Goal: Information Seeking & Learning: Find specific fact

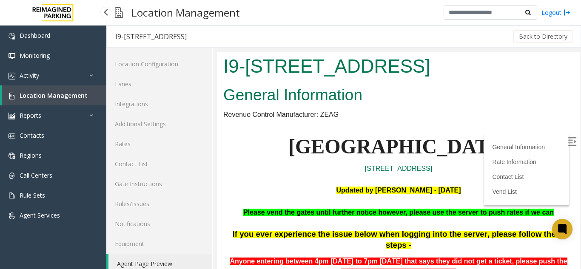
click at [43, 93] on span "Location Management" at bounding box center [54, 95] width 68 height 8
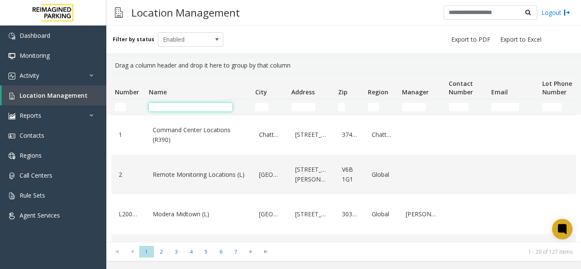
click at [201, 110] on input "Name Filter" at bounding box center [190, 107] width 83 height 9
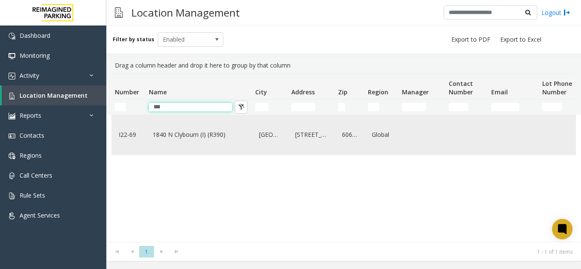
type input "***"
click at [224, 135] on link "1840 N Clybourn (I) (R390)" at bounding box center [198, 135] width 96 height 14
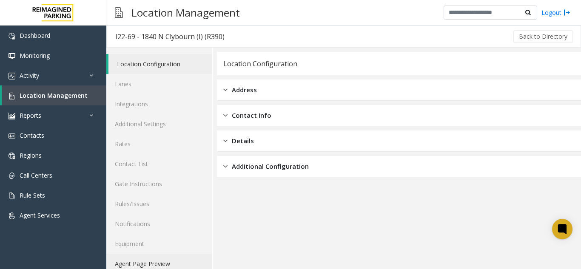
click at [126, 264] on link "Agent Page Preview" at bounding box center [159, 264] width 106 height 20
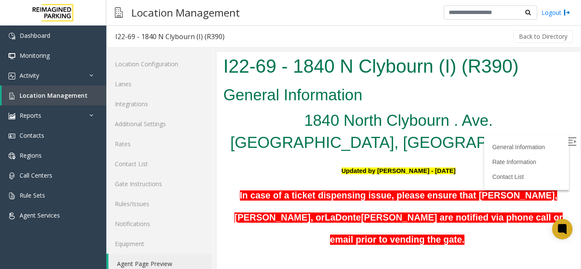
click at [568, 137] on img at bounding box center [572, 141] width 9 height 9
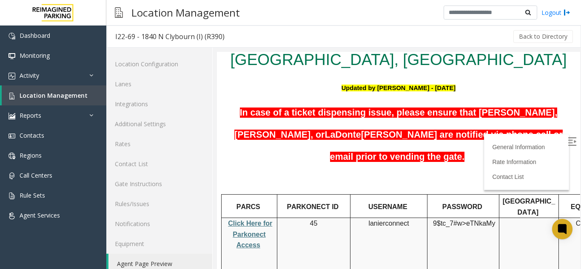
scroll to position [88, 0]
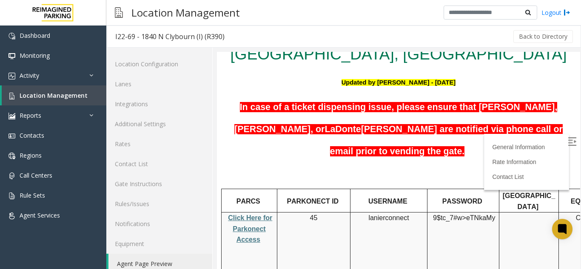
drag, startPoint x: 572, startPoint y: 80, endPoint x: 790, endPoint y: 153, distance: 230.0
click at [260, 214] on span "Click Here for Parkonect Access" at bounding box center [250, 228] width 44 height 29
drag, startPoint x: 370, startPoint y: 193, endPoint x: 411, endPoint y: 189, distance: 41.4
click at [411, 213] on p "lanierconnect" at bounding box center [388, 218] width 71 height 11
copy p "lanierconnect"
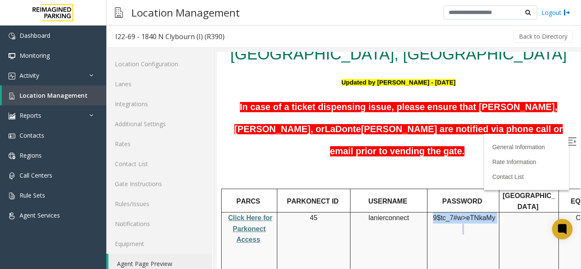
drag, startPoint x: 434, startPoint y: 190, endPoint x: 495, endPoint y: 194, distance: 61.3
click at [495, 213] on p "9$tc_7#w> eTNkaMy" at bounding box center [462, 224] width 65 height 22
copy p "9$tc_7#w> eTNkaMy"
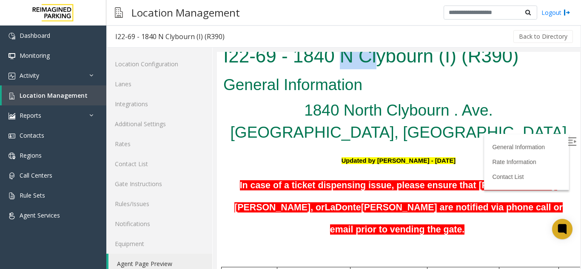
scroll to position [0, 0]
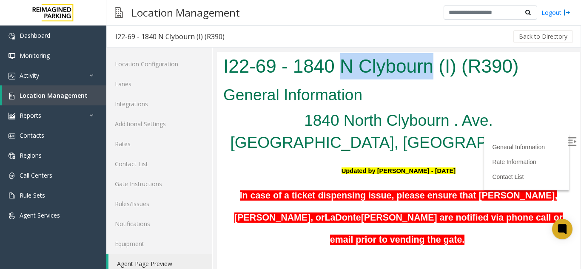
drag, startPoint x: 340, startPoint y: 55, endPoint x: 434, endPoint y: 65, distance: 94.9
click at [434, 65] on h1 "I22-69 - 1840 N Clybourn (I) (R390)" at bounding box center [398, 66] width 350 height 26
copy h1 "N Clybourn"
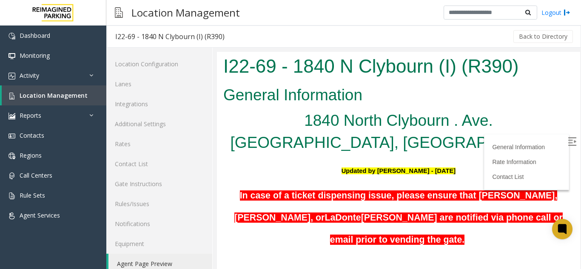
click at [467, 88] on h2 "General Information" at bounding box center [398, 95] width 350 height 22
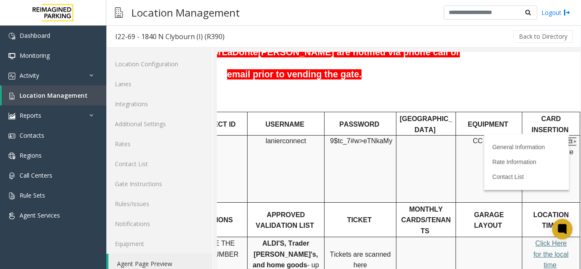
scroll to position [184, 116]
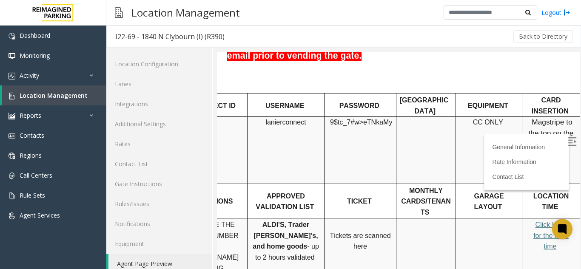
drag, startPoint x: 570, startPoint y: 132, endPoint x: 797, endPoint y: 176, distance: 231.5
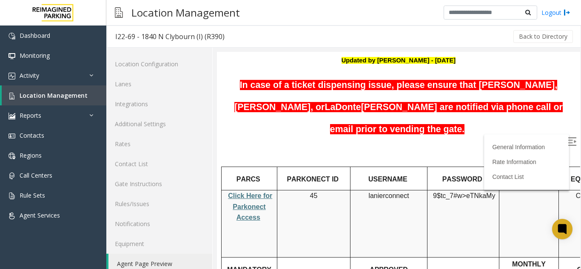
scroll to position [0, 0]
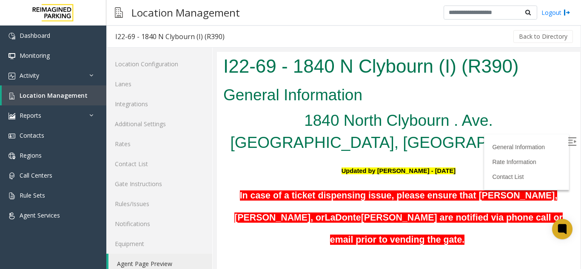
drag, startPoint x: 569, startPoint y: 178, endPoint x: 797, endPoint y: 121, distance: 235.3
click at [126, 147] on link "Rates" at bounding box center [159, 144] width 106 height 20
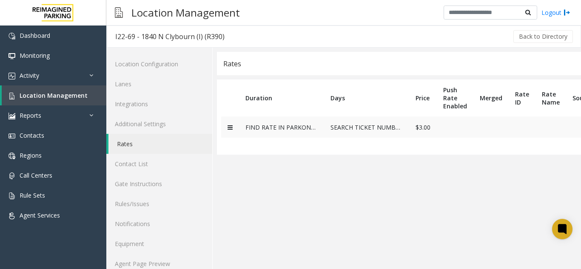
click at [234, 130] on td at bounding box center [230, 126] width 18 height 21
click at [231, 127] on icon at bounding box center [229, 128] width 5 height 6
click at [164, 261] on link "Agent Page Preview" at bounding box center [159, 264] width 106 height 20
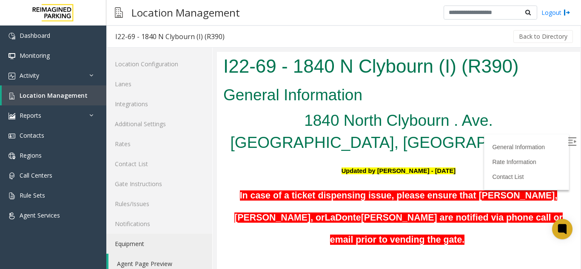
click at [526, 159] on link "Rate Information" at bounding box center [514, 162] width 44 height 7
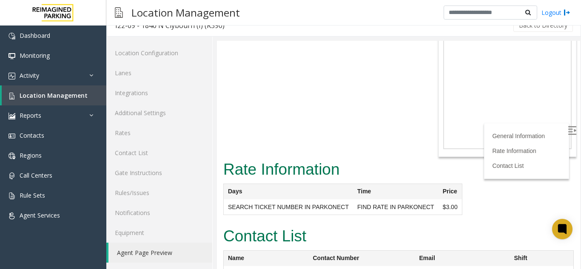
click at [566, 131] on label at bounding box center [572, 131] width 13 height 13
drag, startPoint x: 521, startPoint y: 36, endPoint x: 265, endPoint y: 35, distance: 255.9
click at [265, 35] on div "Back to Directory" at bounding box center [403, 25] width 341 height 21
click at [57, 94] on span "Location Management" at bounding box center [54, 95] width 68 height 8
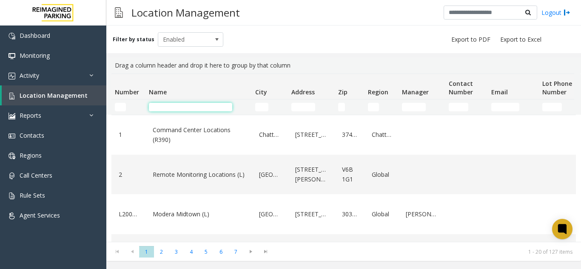
click at [194, 108] on input "Name Filter" at bounding box center [190, 107] width 83 height 9
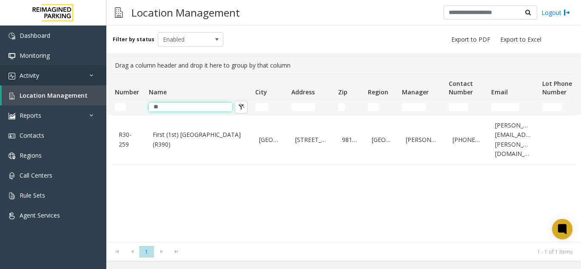
type input "*"
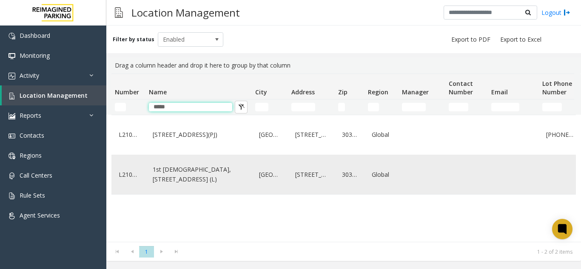
type input "*****"
click at [174, 183] on link "1st [DEMOGRAPHIC_DATA], [STREET_ADDRESS] (L)" at bounding box center [198, 174] width 96 height 23
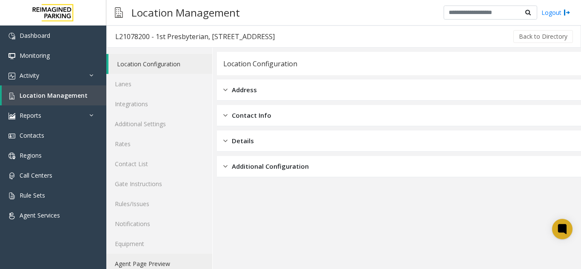
click at [157, 261] on link "Agent Page Preview" at bounding box center [159, 264] width 106 height 20
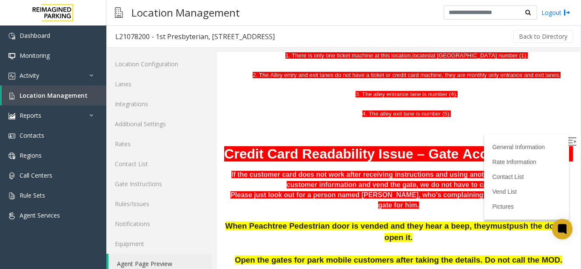
scroll to position [203, 0]
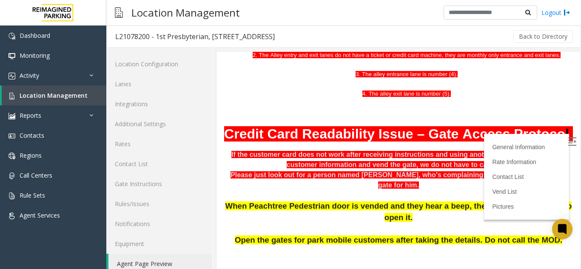
click at [568, 141] on img at bounding box center [572, 141] width 9 height 9
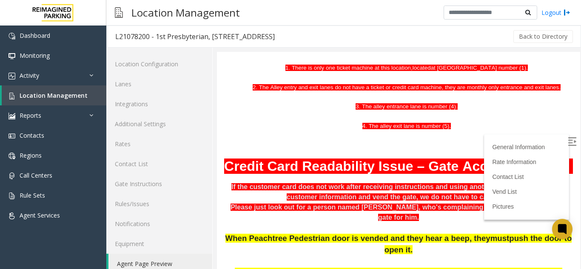
scroll to position [177, 0]
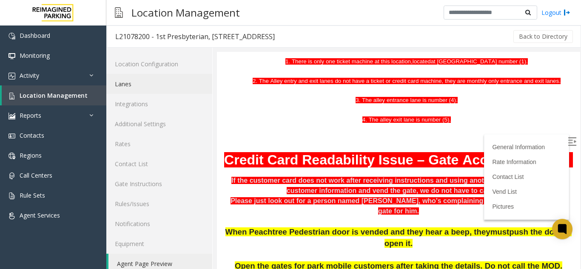
click at [133, 83] on link "Lanes" at bounding box center [159, 84] width 106 height 20
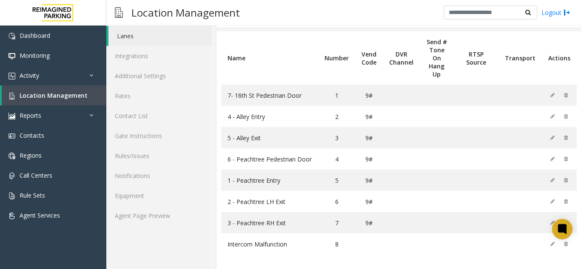
scroll to position [51, 0]
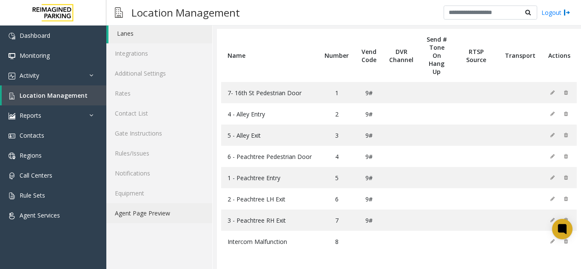
click at [143, 216] on link "Agent Page Preview" at bounding box center [159, 213] width 106 height 20
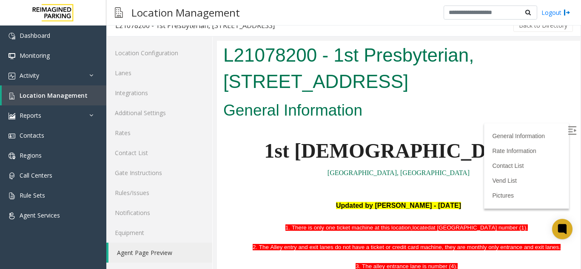
click at [566, 131] on label at bounding box center [572, 131] width 13 height 13
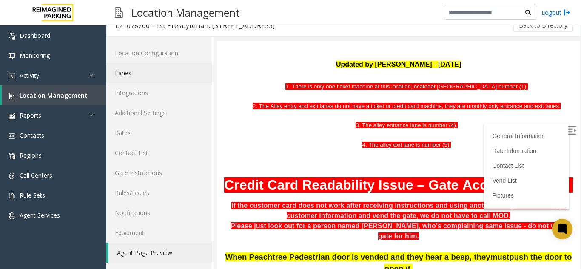
click at [165, 81] on link "Lanes" at bounding box center [159, 73] width 106 height 20
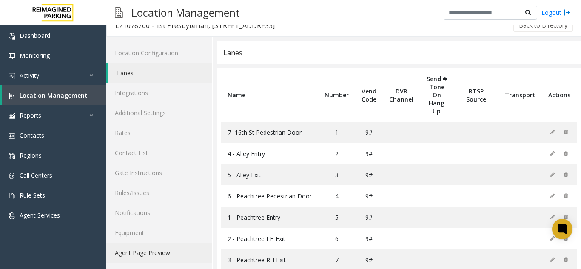
click at [152, 259] on link "Agent Page Preview" at bounding box center [159, 253] width 106 height 20
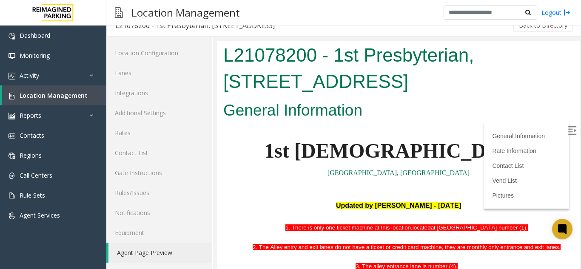
click at [568, 134] on img at bounding box center [572, 130] width 9 height 9
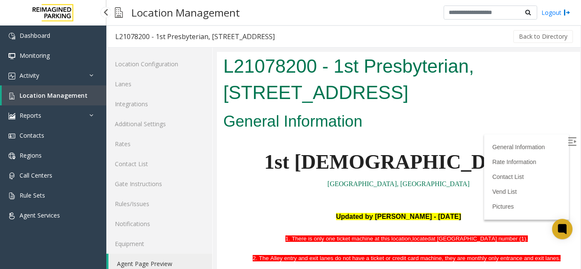
click at [78, 94] on span "Location Management" at bounding box center [54, 95] width 68 height 8
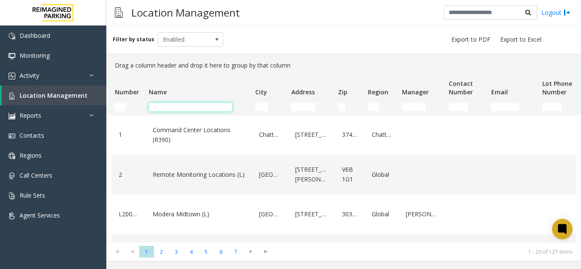
click at [229, 105] on input "Name Filter" at bounding box center [190, 107] width 83 height 9
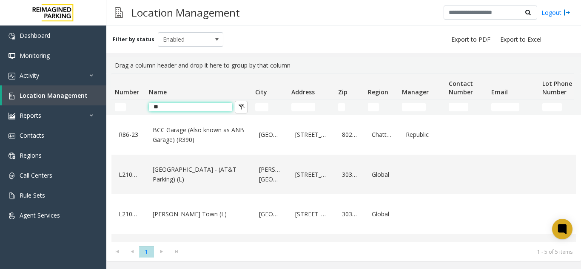
type input "*"
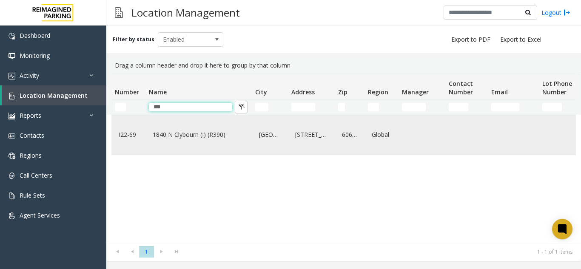
type input "***"
click at [228, 134] on link "1840 N Clybourn (I) (R390)" at bounding box center [198, 135] width 96 height 14
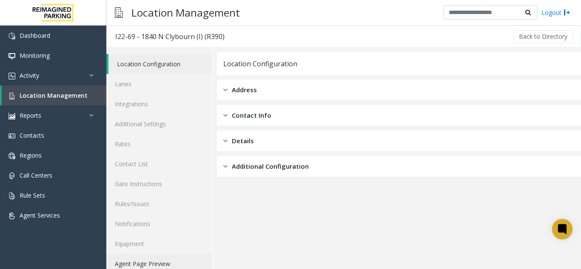
click at [148, 258] on link "Agent Page Preview" at bounding box center [159, 264] width 106 height 20
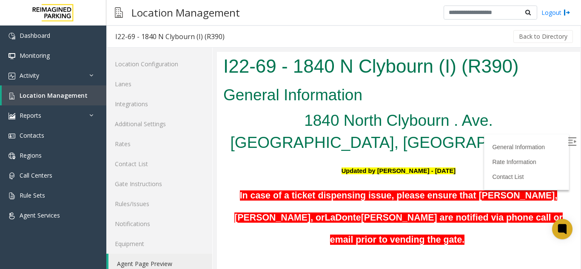
click at [566, 136] on label at bounding box center [572, 142] width 13 height 13
drag, startPoint x: 573, startPoint y: 85, endPoint x: 573, endPoint y: 102, distance: 16.2
click at [573, 102] on div at bounding box center [399, 166] width 364 height 228
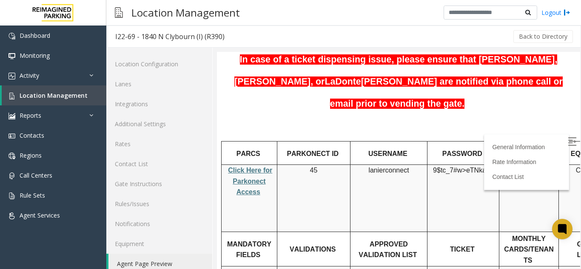
scroll to position [145, 0]
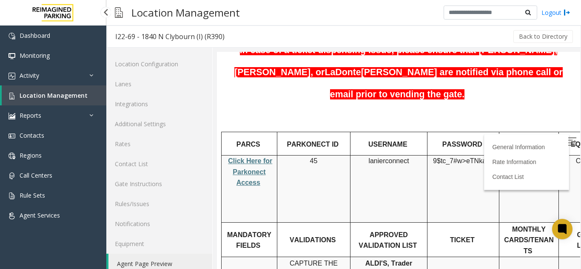
click at [44, 96] on span "Location Management" at bounding box center [54, 95] width 68 height 8
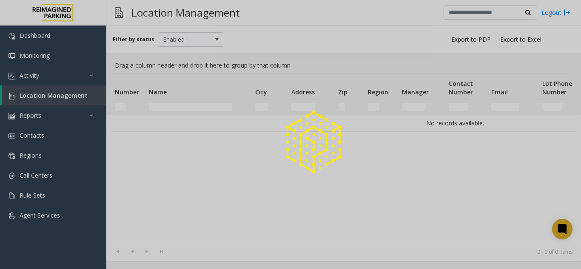
click at [178, 107] on div at bounding box center [290, 134] width 581 height 269
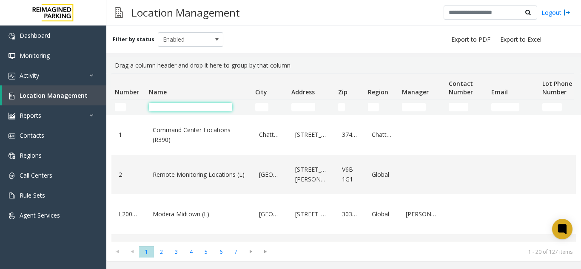
click at [178, 107] on input "Name Filter" at bounding box center [190, 107] width 83 height 9
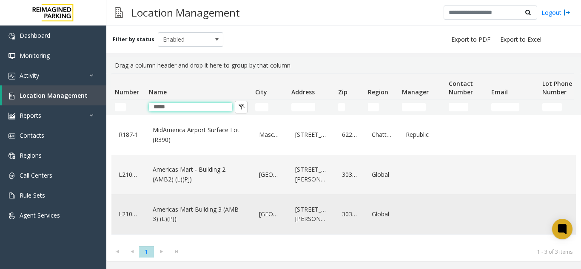
type input "*****"
click at [224, 216] on link "Americas Mart Building 3 (AMB 3) (L)(PJ)" at bounding box center [198, 214] width 96 height 23
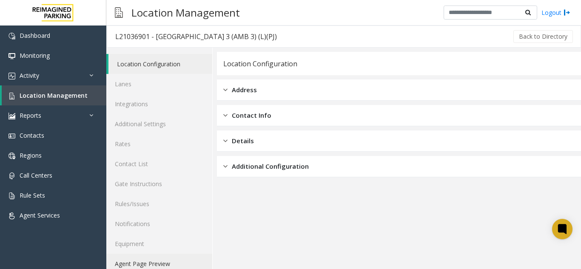
click at [165, 261] on link "Agent Page Preview" at bounding box center [159, 264] width 106 height 20
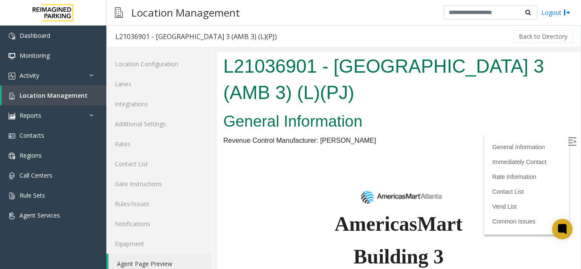
scroll to position [145, 0]
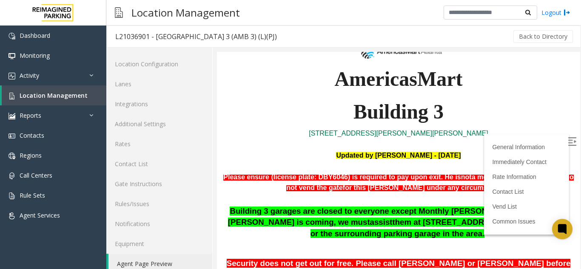
click at [568, 143] on img at bounding box center [572, 141] width 9 height 9
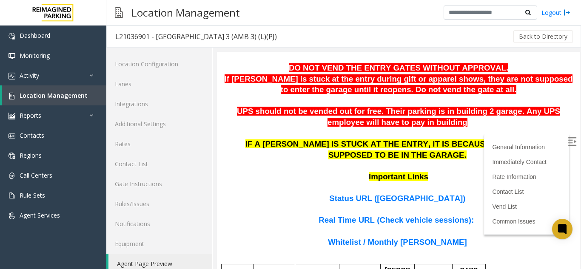
scroll to position [509, 0]
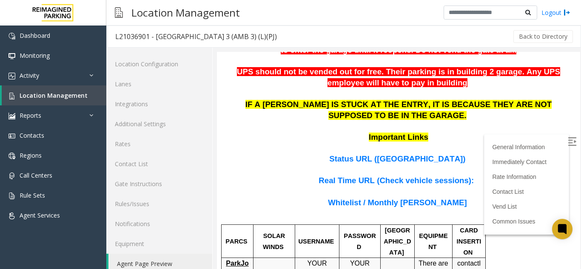
click at [241, 260] on span "ParkJockey" at bounding box center [237, 269] width 23 height 18
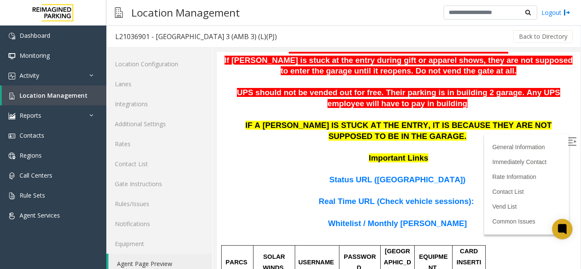
scroll to position [492, 0]
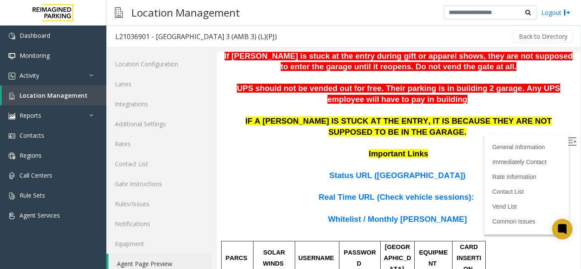
drag, startPoint x: 569, startPoint y: 87, endPoint x: 791, endPoint y: 177, distance: 239.3
click at [389, 171] on span "Status URL ([GEOGRAPHIC_DATA])" at bounding box center [397, 175] width 136 height 9
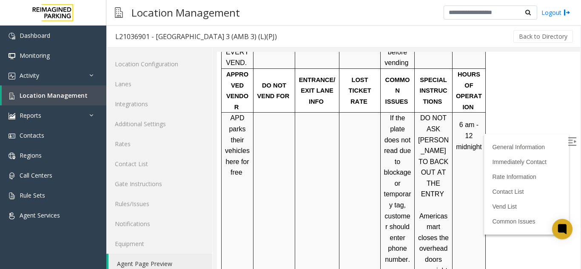
scroll to position [1139, 0]
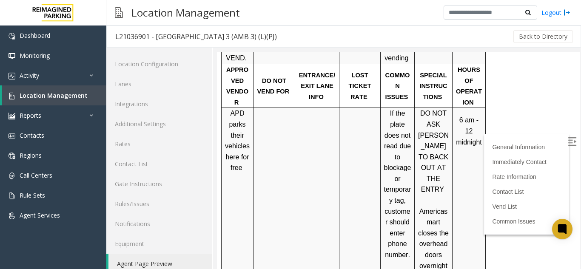
drag, startPoint x: 570, startPoint y: 81, endPoint x: 792, endPoint y: 223, distance: 263.4
drag, startPoint x: 417, startPoint y: 84, endPoint x: 449, endPoint y: 162, distance: 85.0
click at [449, 162] on div "DO NOT ASK [PERSON_NAME] TO BACK OUT AT THE ENTRY Americasmart closes the overh…" at bounding box center [432, 271] width 37 height 326
drag, startPoint x: 439, startPoint y: 168, endPoint x: 417, endPoint y: 83, distance: 88.0
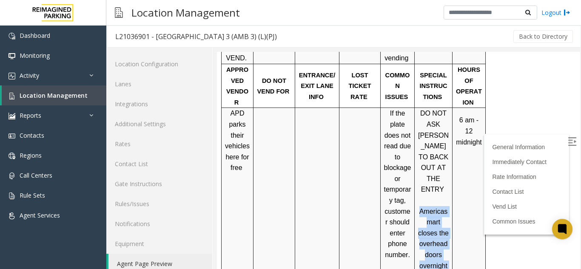
click at [417, 108] on div "DO NOT ASK [PERSON_NAME] TO BACK OUT AT THE ENTRY Americasmart closes the overh…" at bounding box center [432, 271] width 37 height 326
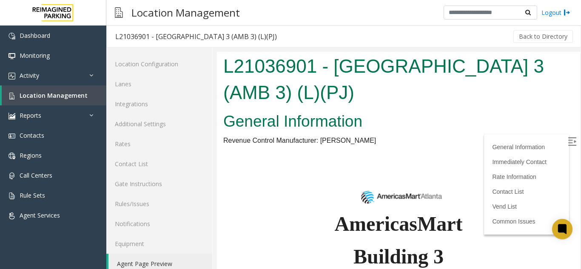
scroll to position [705, 0]
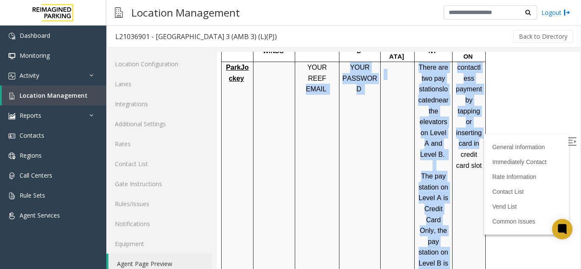
click at [479, 99] on tr "ParkJockey YOUR REEF EMAIL YOUR PASSWORD There are two pay stations located nea…" at bounding box center [353, 182] width 264 height 240
